Goal: Task Accomplishment & Management: Use online tool/utility

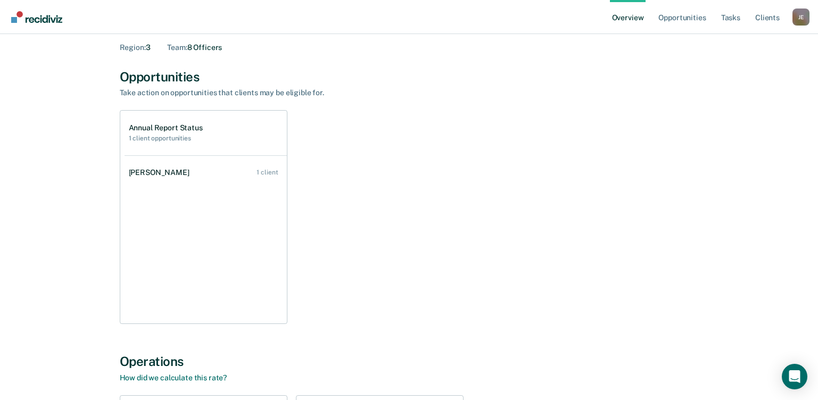
scroll to position [45, 0]
click at [681, 18] on link "Opportunities" at bounding box center [682, 17] width 52 height 34
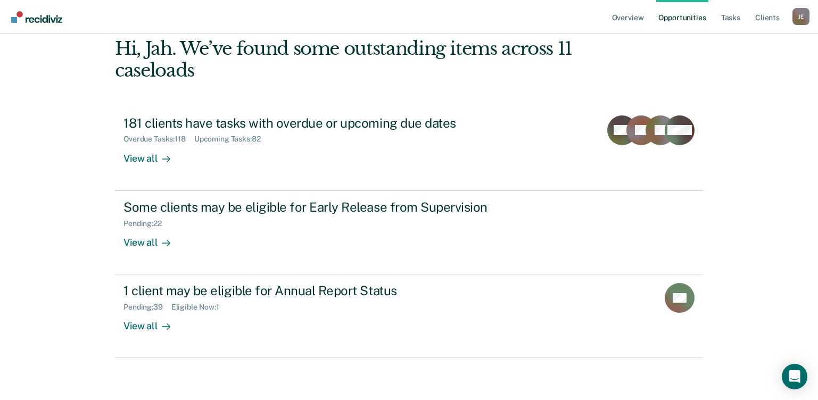
scroll to position [72, 0]
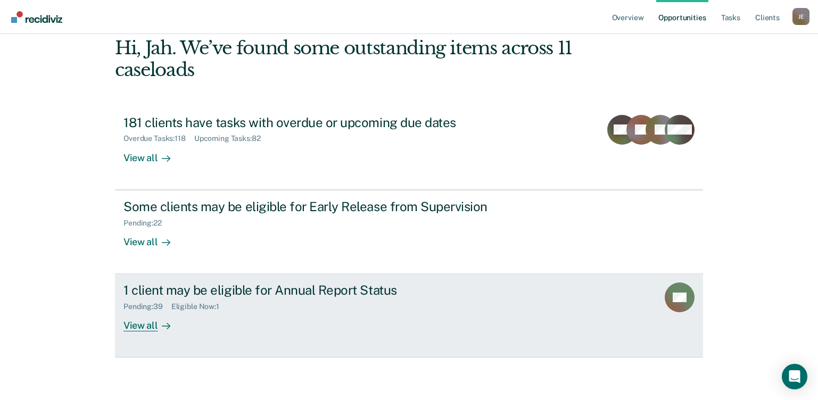
click at [237, 309] on div "Pending : 39 Eligible Now : 1" at bounding box center [310, 304] width 374 height 13
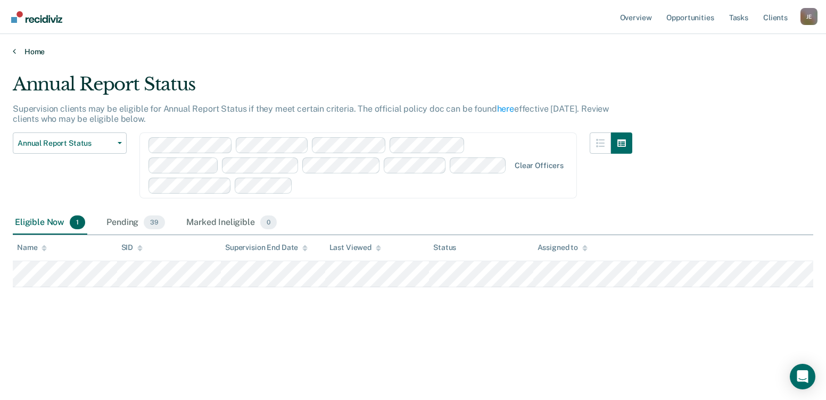
click at [16, 53] on link "Home" at bounding box center [413, 52] width 800 height 10
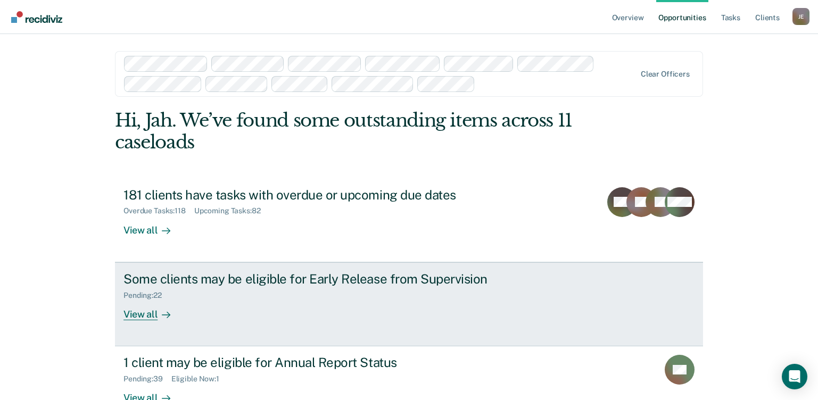
click at [273, 298] on div "Pending : 22" at bounding box center [310, 293] width 374 height 13
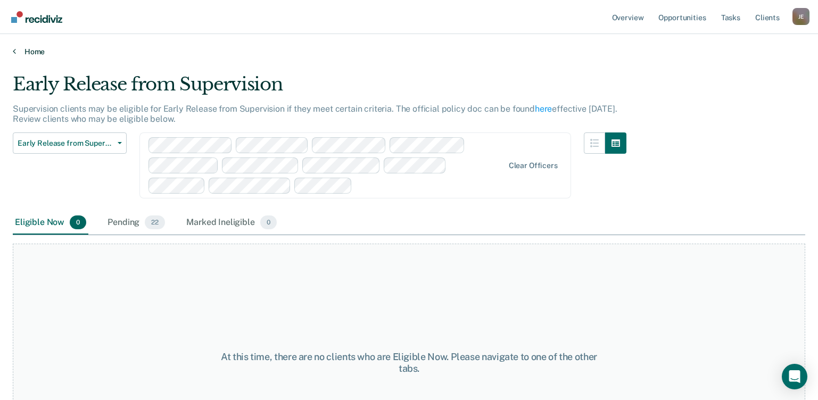
click at [26, 51] on link "Home" at bounding box center [409, 52] width 792 height 10
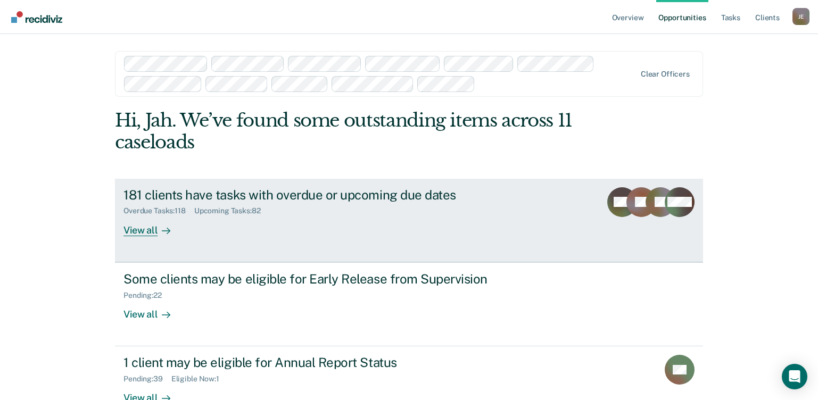
scroll to position [72, 0]
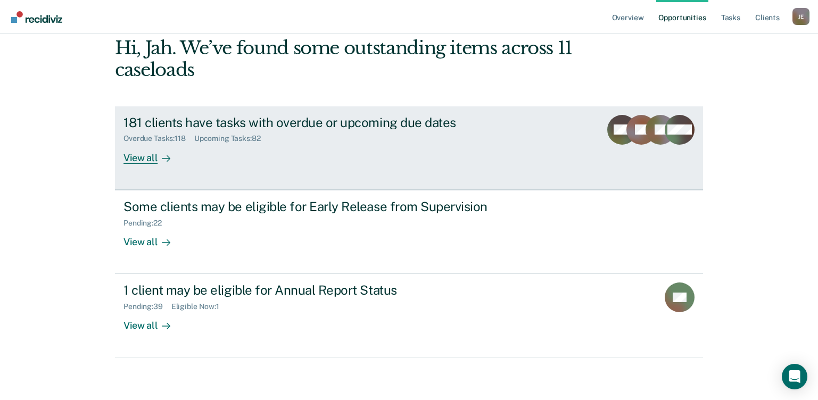
click at [359, 166] on link "181 clients have tasks with overdue or upcoming due dates Overdue Tasks : 118 U…" at bounding box center [409, 148] width 588 height 84
